Goal: Task Accomplishment & Management: Manage account settings

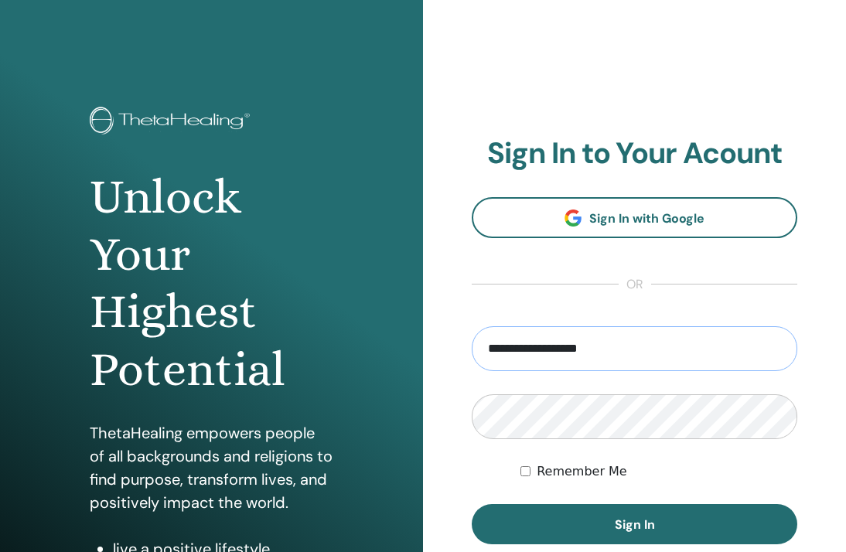
click at [634, 524] on button "Sign In" at bounding box center [635, 524] width 326 height 40
type input "**********"
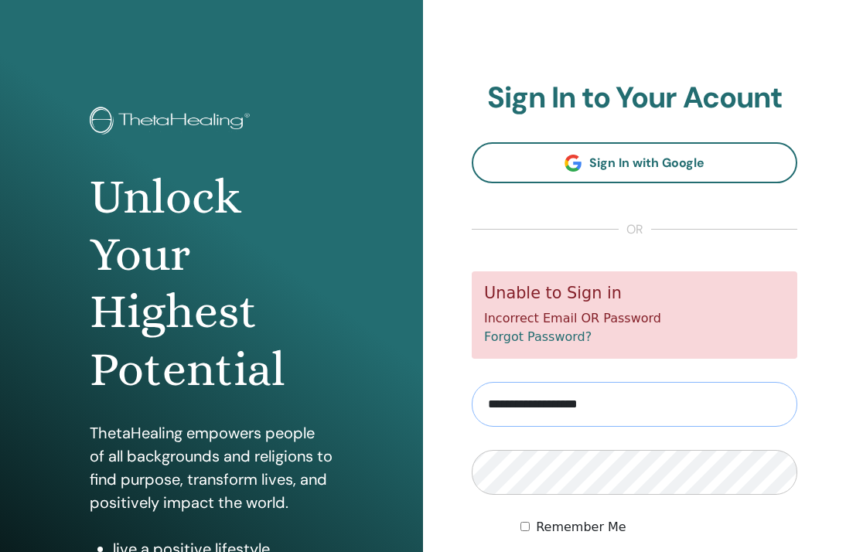
click at [621, 405] on input "**********" at bounding box center [635, 404] width 326 height 45
type input "**********"
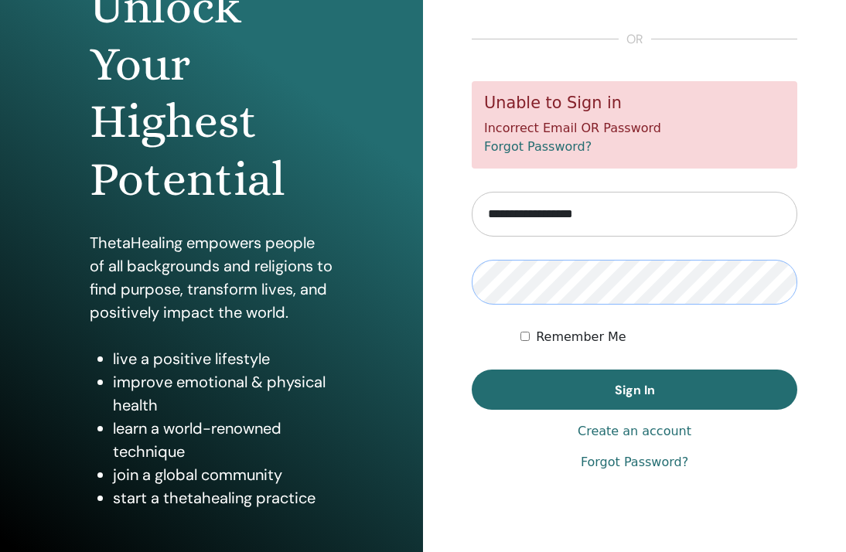
scroll to position [190, 0]
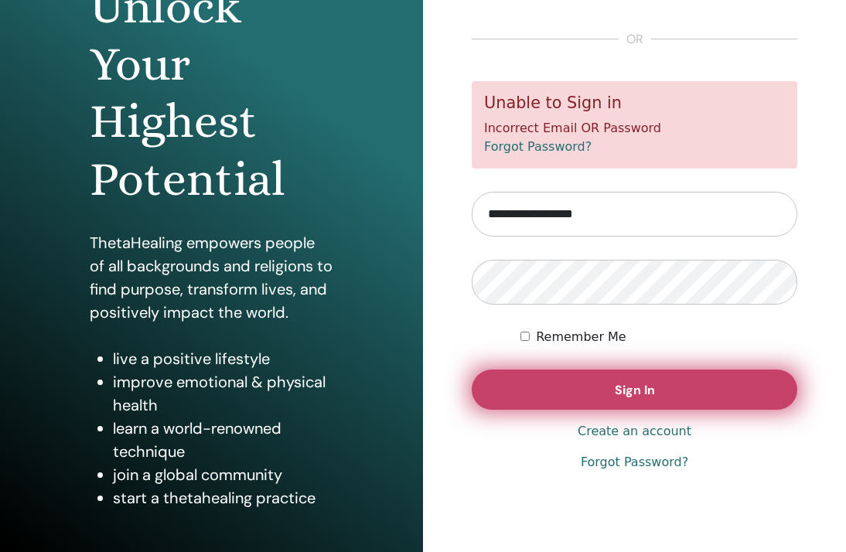
click at [653, 384] on span "Sign In" at bounding box center [635, 390] width 40 height 16
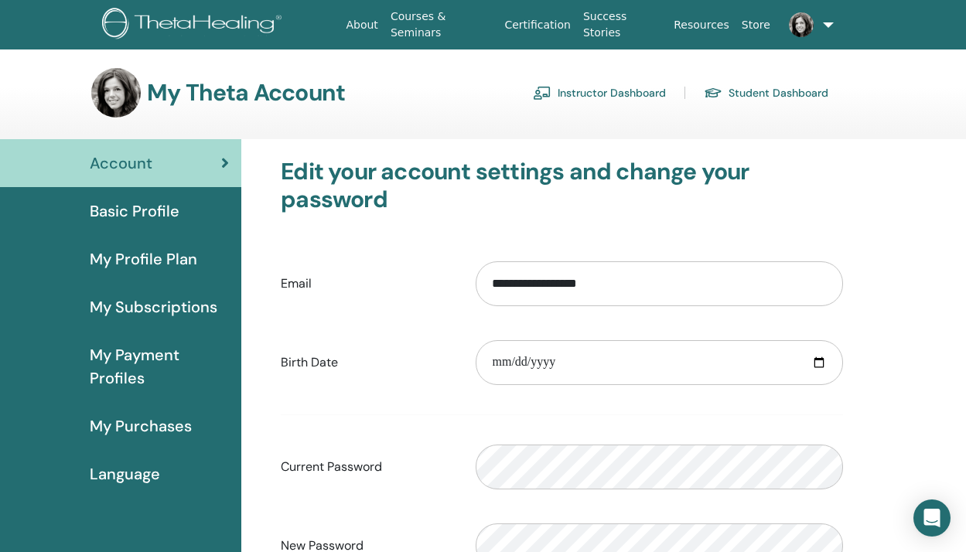
click at [176, 304] on span "My Subscriptions" at bounding box center [154, 306] width 128 height 23
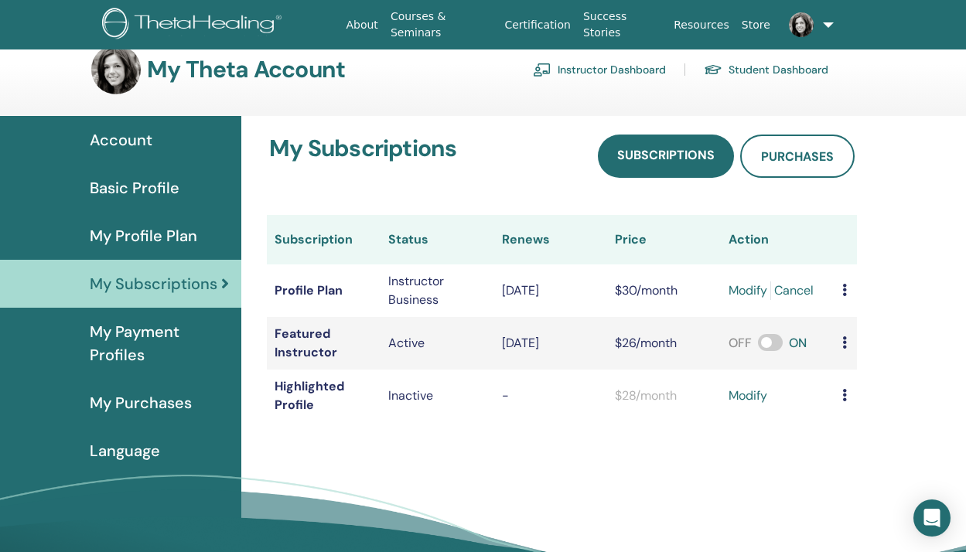
scroll to position [26, 0]
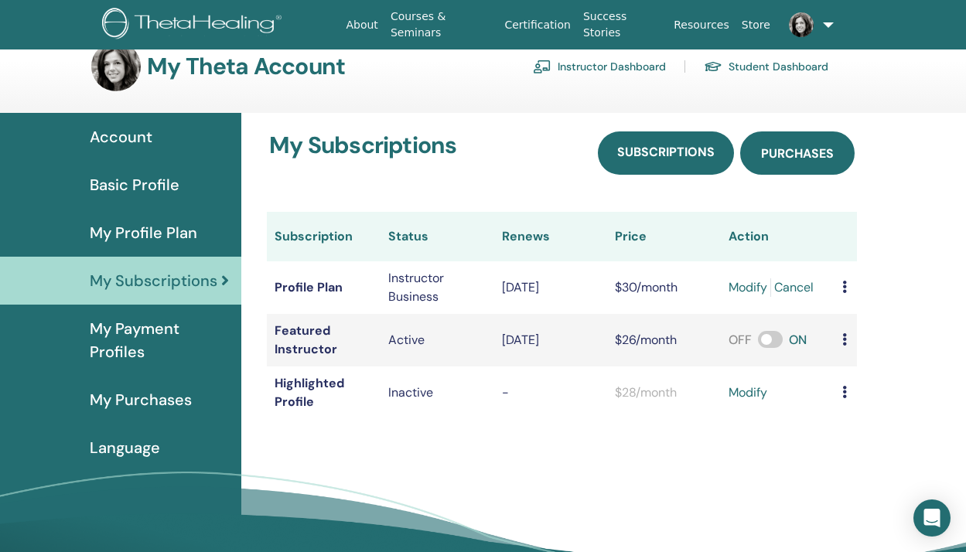
click at [807, 165] on link "Purchases" at bounding box center [797, 152] width 114 height 43
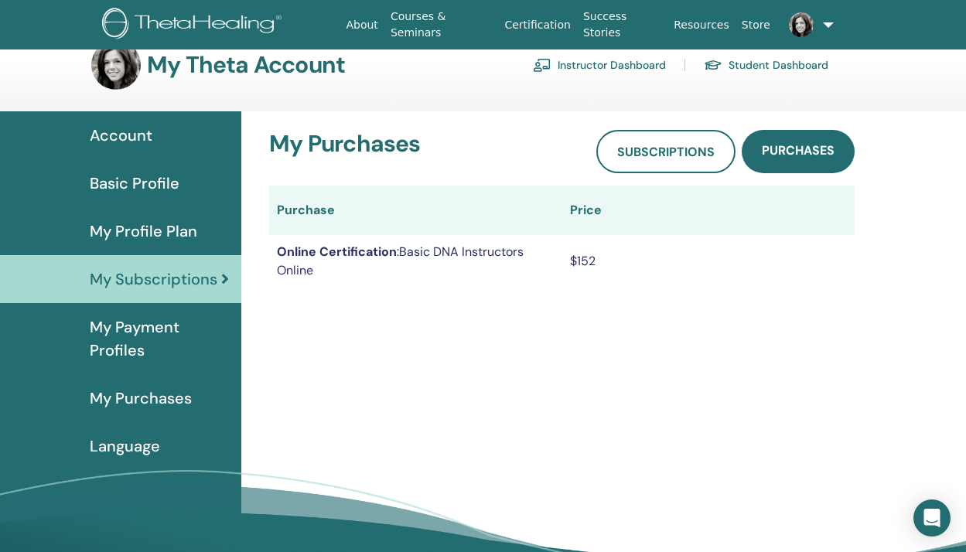
scroll to position [26, 0]
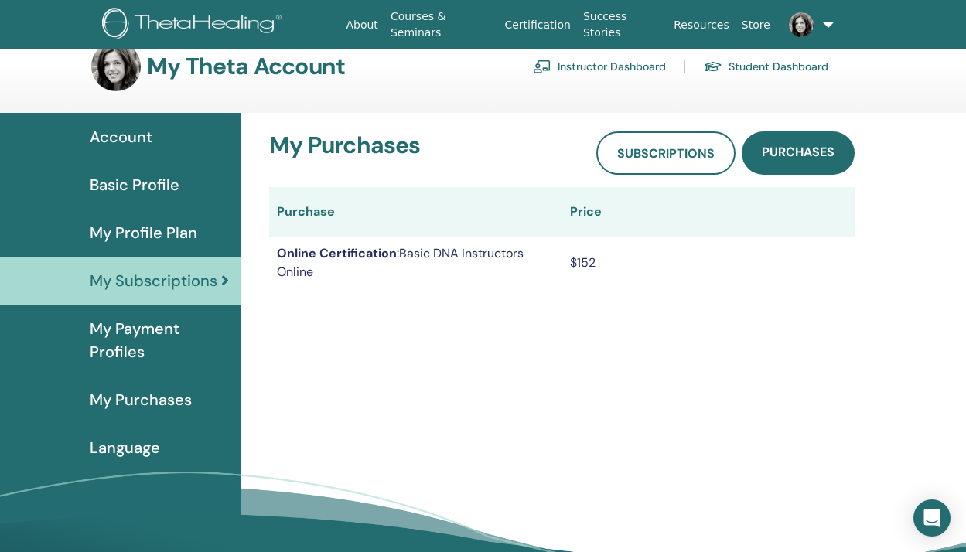
click at [139, 397] on span "My Purchases" at bounding box center [141, 399] width 102 height 23
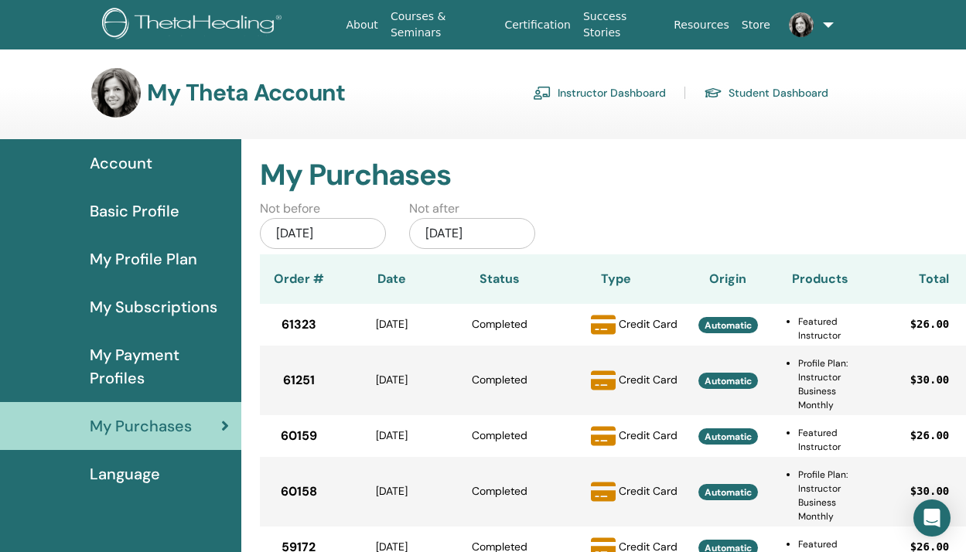
click at [350, 225] on div "[DATE]" at bounding box center [323, 233] width 126 height 31
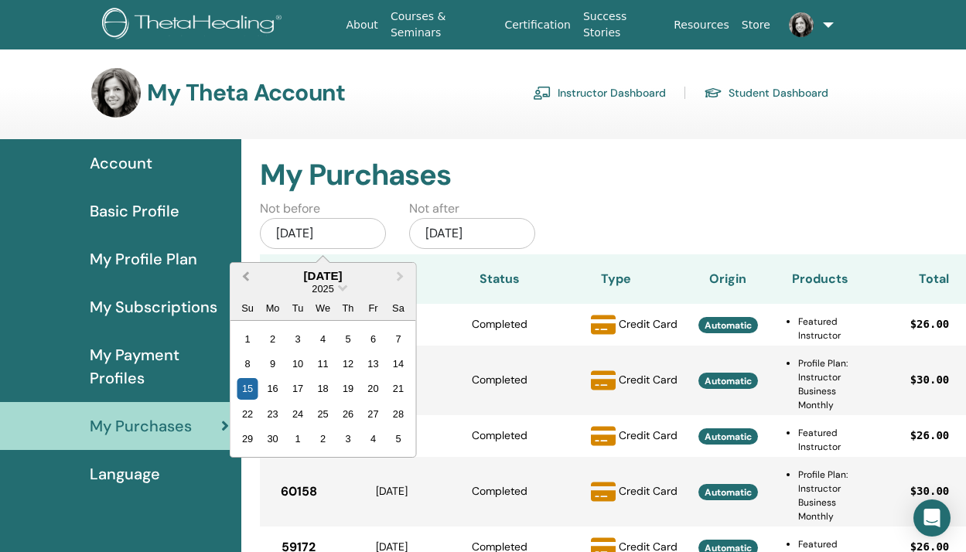
click at [246, 275] on span "Previous Month" at bounding box center [246, 276] width 0 height 16
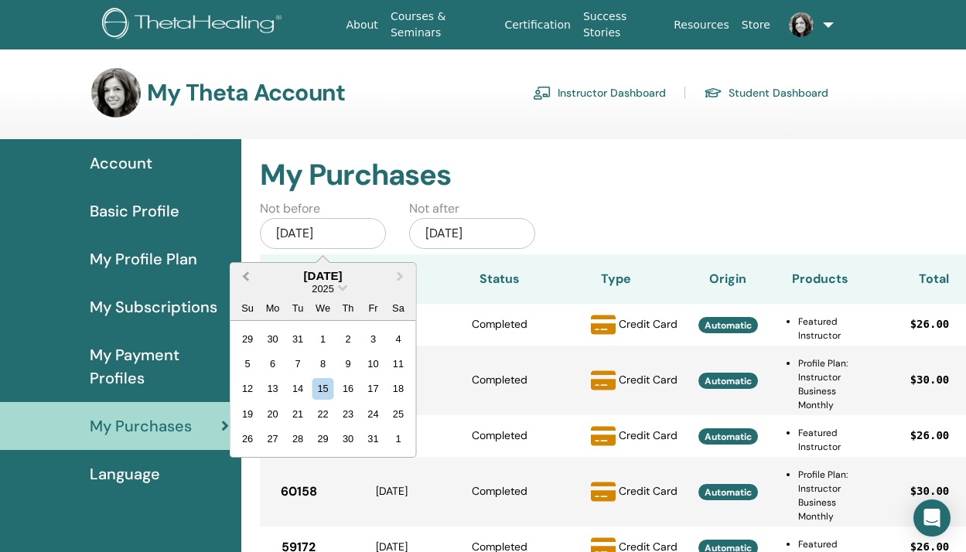
click at [246, 275] on span "Previous Month" at bounding box center [246, 276] width 0 height 16
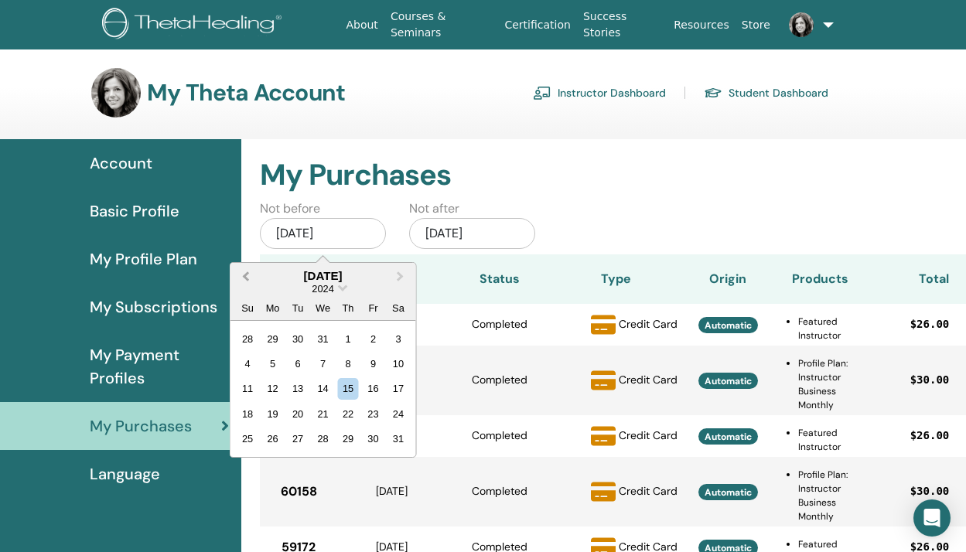
click at [246, 275] on span "Previous Month" at bounding box center [246, 276] width 0 height 16
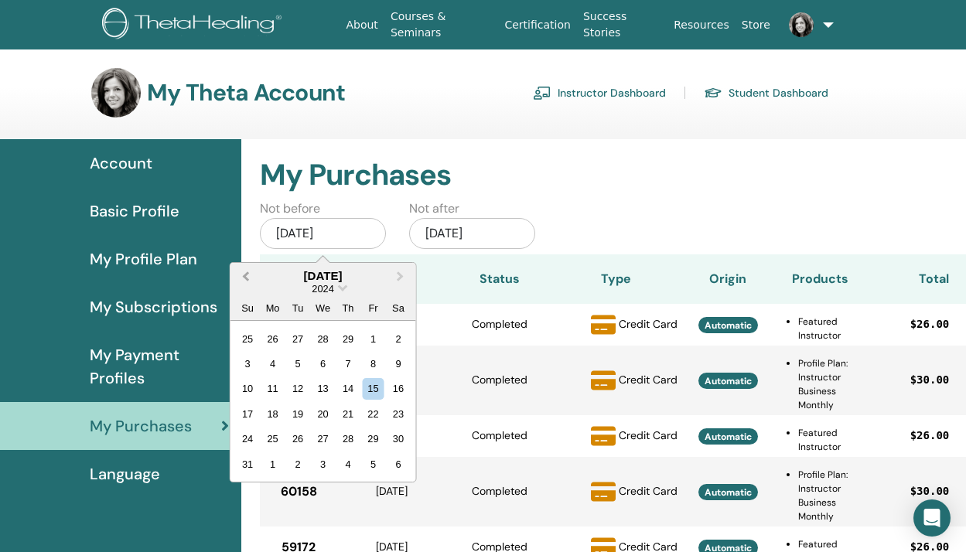
click at [246, 275] on span "Previous Month" at bounding box center [246, 276] width 0 height 16
click at [400, 279] on button "Next Month" at bounding box center [402, 276] width 25 height 25
click at [271, 337] on div "1" at bounding box center [272, 338] width 21 height 21
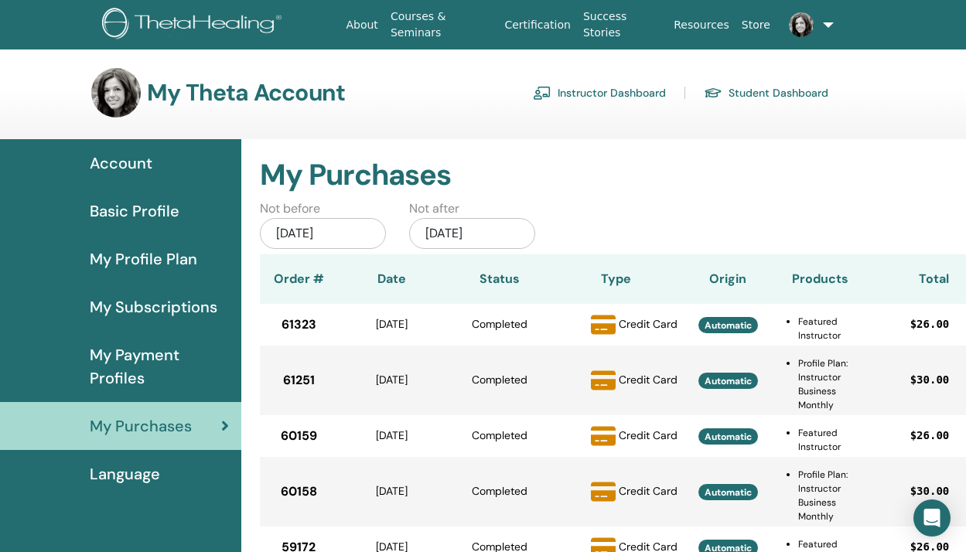
click at [500, 239] on div "Dec/15, 2025" at bounding box center [472, 233] width 126 height 31
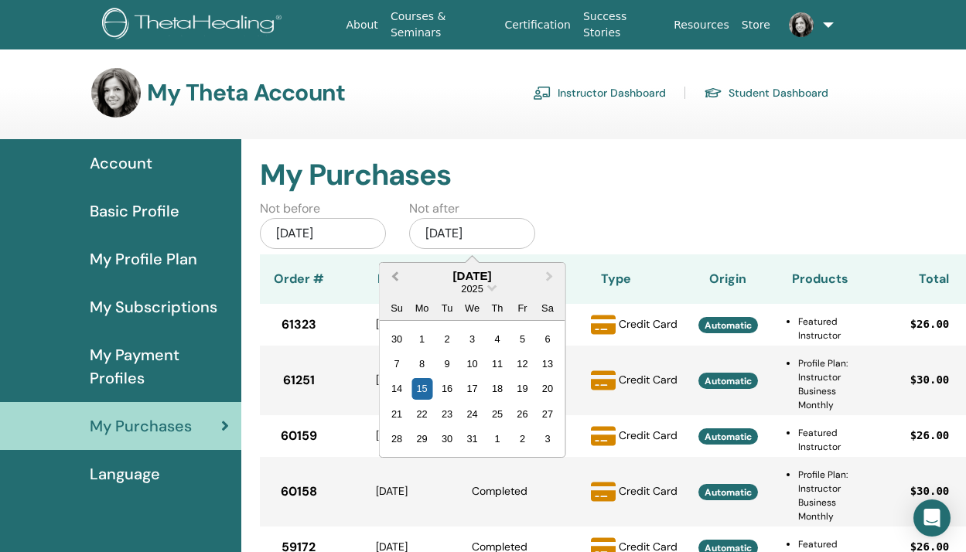
click at [395, 275] on span "Previous Month" at bounding box center [395, 276] width 0 height 16
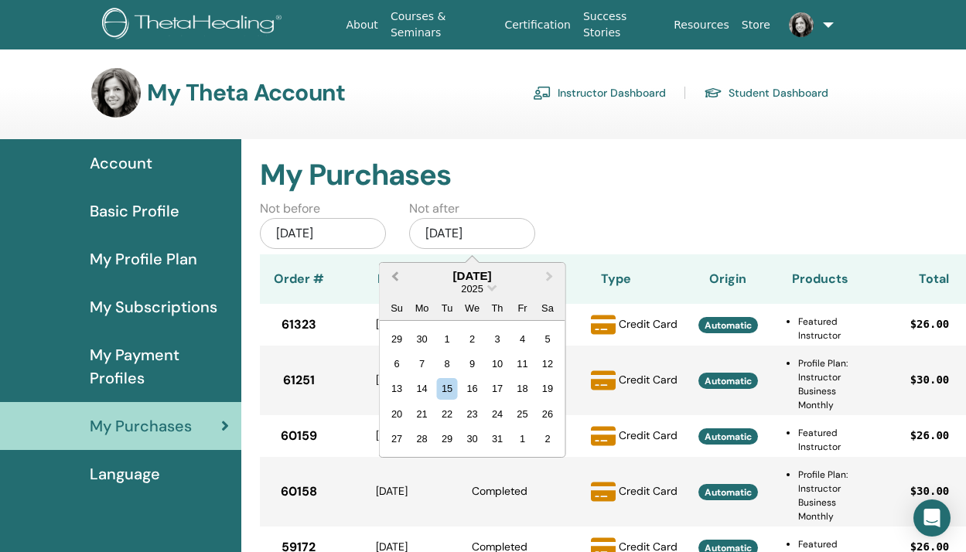
click at [395, 275] on span "Previous Month" at bounding box center [395, 276] width 0 height 16
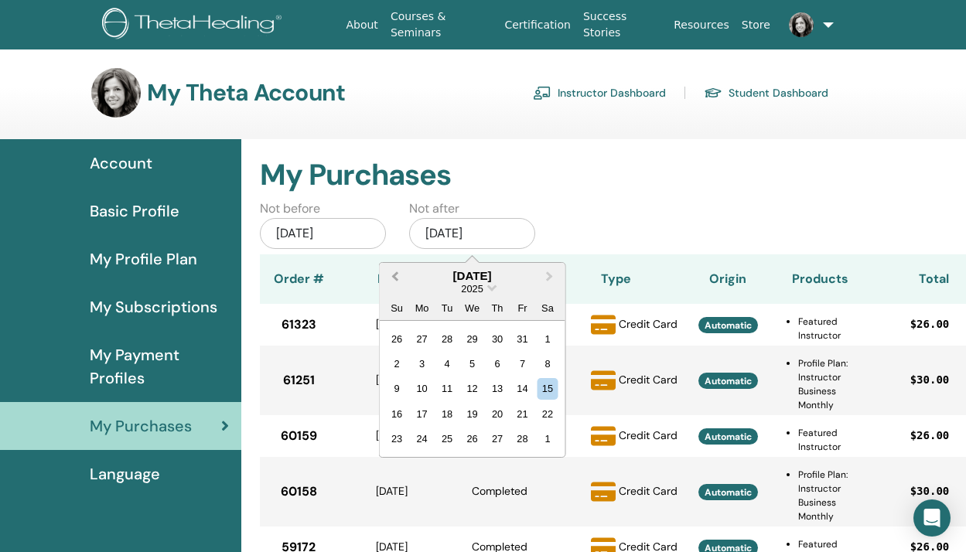
click at [395, 275] on span "Previous Month" at bounding box center [395, 276] width 0 height 16
click at [550, 276] on span "Next Month" at bounding box center [550, 276] width 0 height 16
click at [448, 438] on div "31" at bounding box center [447, 438] width 21 height 21
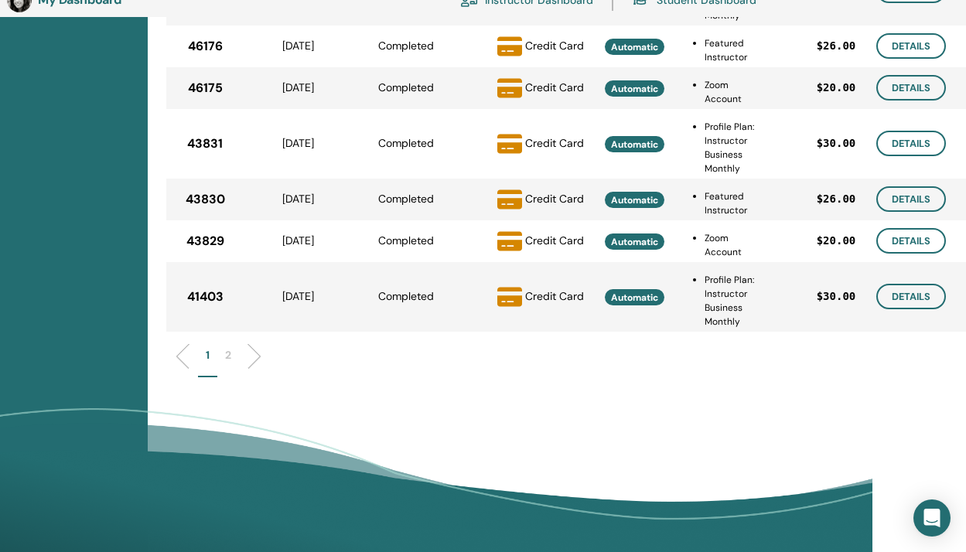
scroll to position [538, 94]
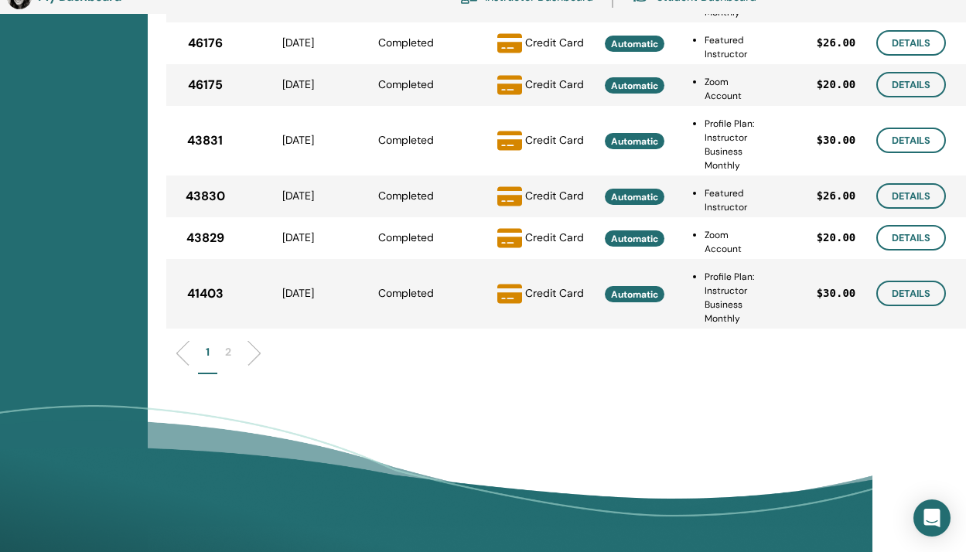
click at [255, 350] on li at bounding box center [248, 353] width 26 height 26
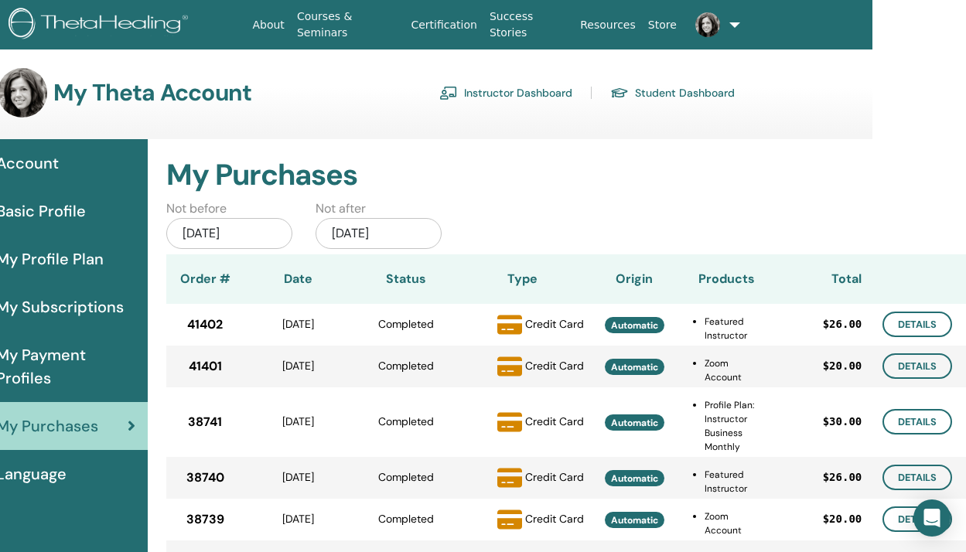
scroll to position [0, 94]
